Goal: Communication & Community: Participate in discussion

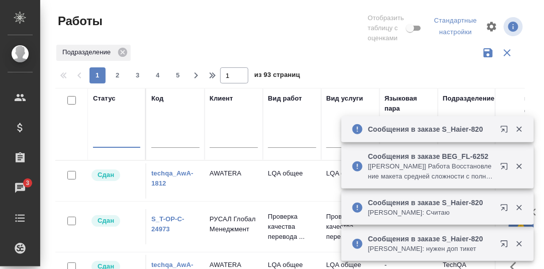
drag, startPoint x: 452, startPoint y: 201, endPoint x: 477, endPoint y: 195, distance: 25.9
click at [453, 200] on p "Сообщения в заказе S_Haier-820" at bounding box center [431, 203] width 126 height 10
drag, startPoint x: 431, startPoint y: 202, endPoint x: 450, endPoint y: 201, distance: 18.6
click at [431, 202] on p "Сообщения в заказе S_Haier-820" at bounding box center [431, 203] width 126 height 10
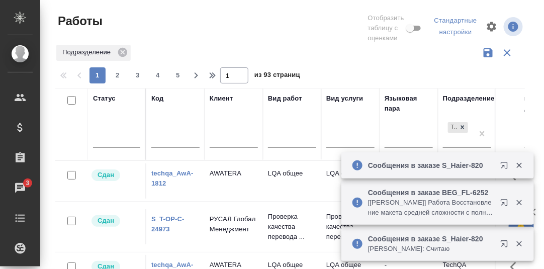
click at [446, 237] on p "Сообщения в заказе S_Haier-820" at bounding box center [431, 239] width 126 height 10
click at [436, 237] on p "Сообщения в заказе S_Haier-820" at bounding box center [431, 239] width 126 height 10
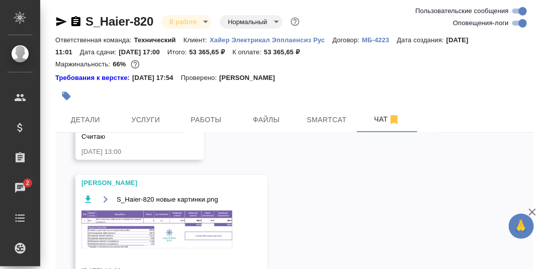
scroll to position [50, 0]
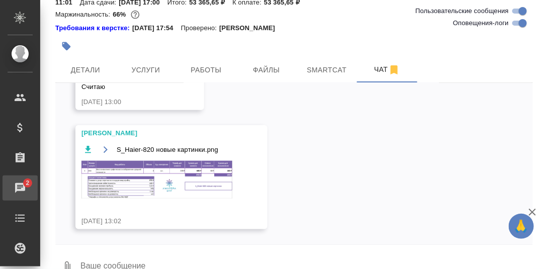
click at [20, 185] on div "Чаты" at bounding box center [7, 188] width 25 height 15
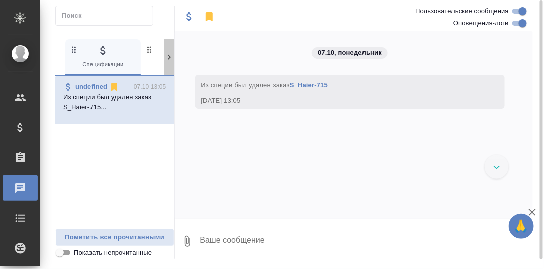
click at [172, 56] on icon at bounding box center [169, 57] width 10 height 10
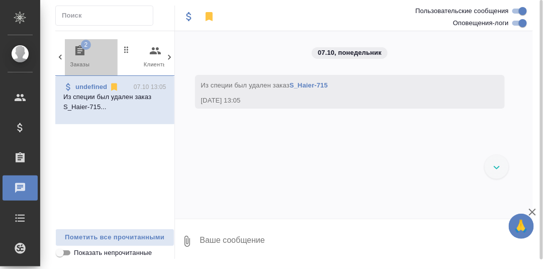
drag, startPoint x: 82, startPoint y: 47, endPoint x: 87, endPoint y: 50, distance: 6.3
click at [82, 48] on span "2" at bounding box center [86, 45] width 10 height 10
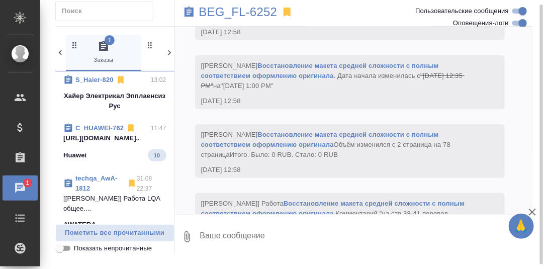
scroll to position [50, 0]
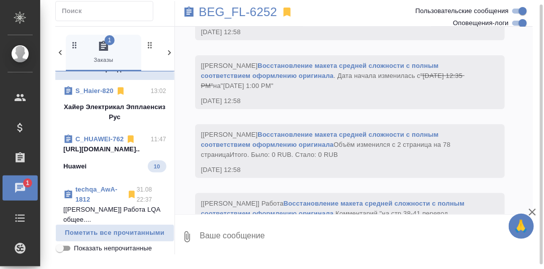
drag, startPoint x: 115, startPoint y: 148, endPoint x: 136, endPoint y: 148, distance: 21.1
click at [115, 148] on p "https://drive.awatera.com/apps/files/fil..." at bounding box center [114, 149] width 103 height 10
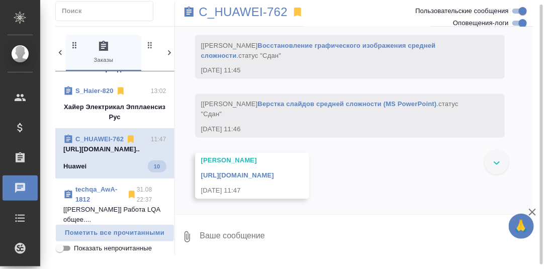
scroll to position [5516, 0]
